Goal: Task Accomplishment & Management: Use online tool/utility

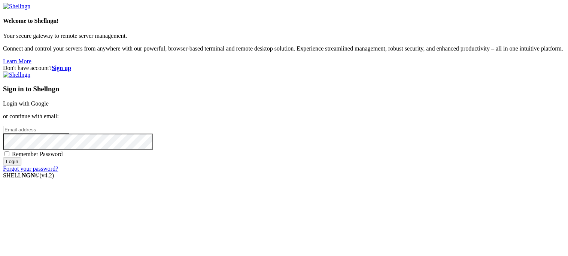
type input "root"
click at [49, 100] on link "Login with Google" at bounding box center [26, 103] width 46 height 6
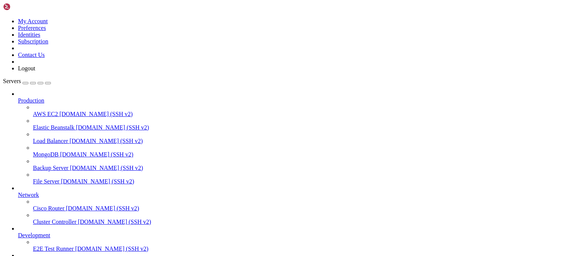
scroll to position [46, 0]
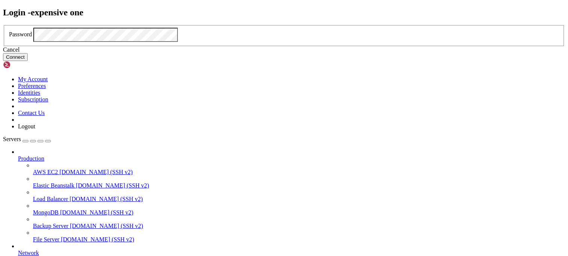
click button "Connect" at bounding box center [15, 57] width 25 height 8
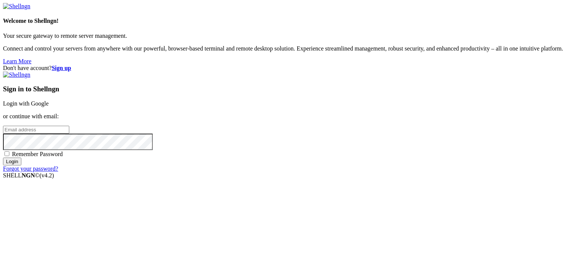
type input "root"
click at [49, 100] on link "Login with Google" at bounding box center [26, 103] width 46 height 6
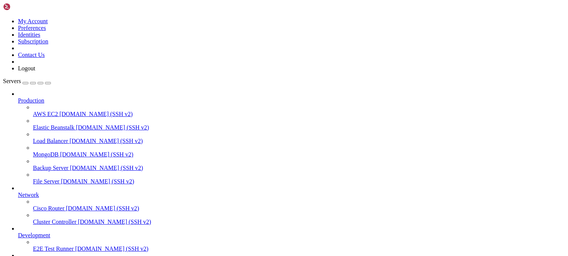
scroll to position [46, 0]
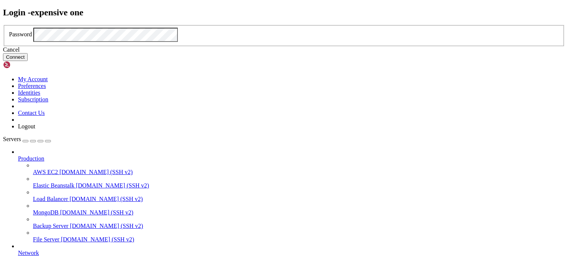
click button "Connect" at bounding box center [15, 57] width 25 height 8
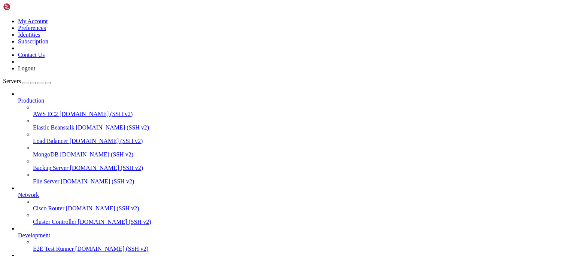
scroll to position [46, 0]
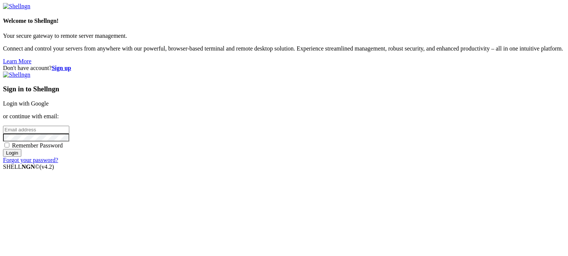
type input "root"
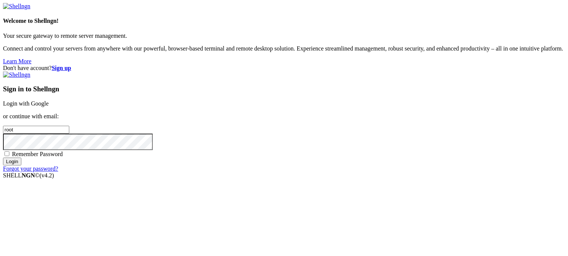
click at [49, 100] on link "Login with Google" at bounding box center [26, 103] width 46 height 6
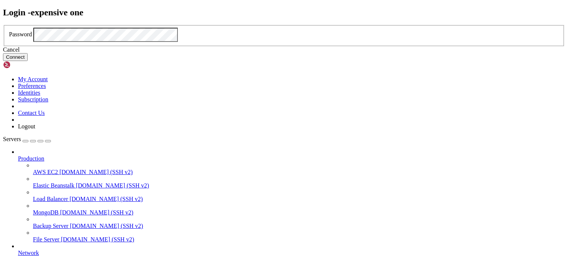
click button "Connect" at bounding box center [15, 57] width 25 height 8
